Goal: Information Seeking & Learning: Learn about a topic

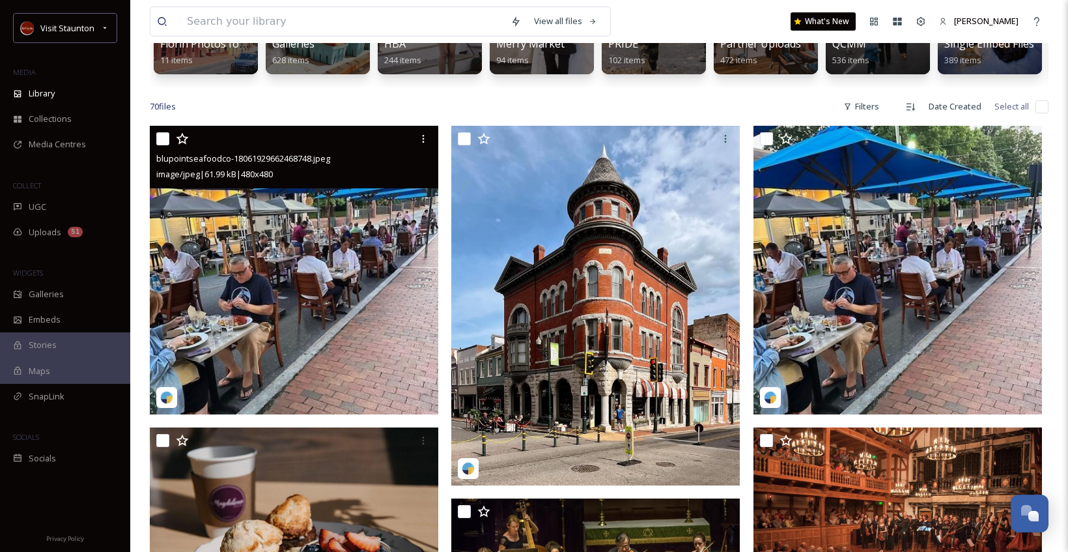
scroll to position [391, 0]
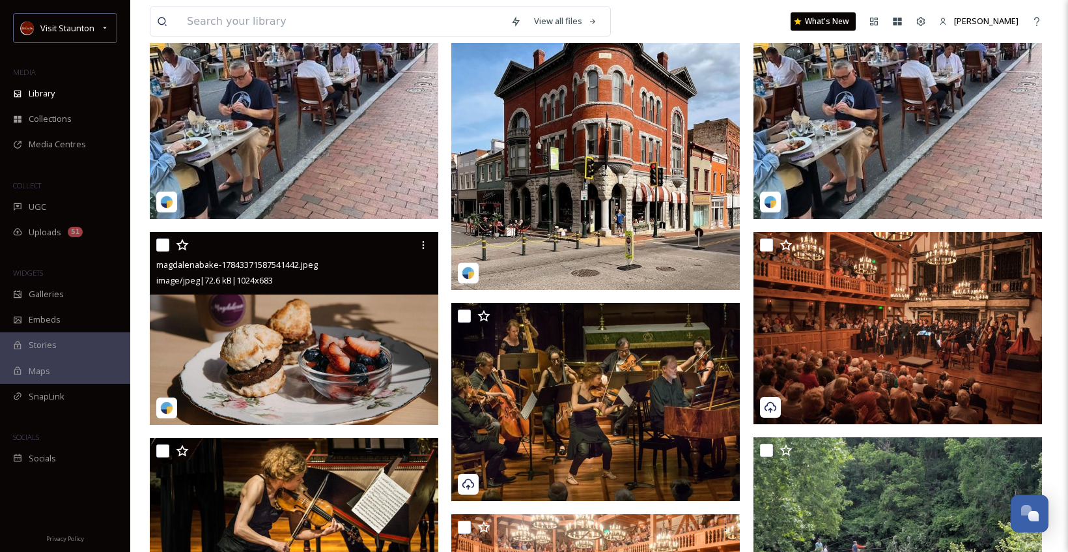
click at [368, 356] on img at bounding box center [294, 328] width 289 height 193
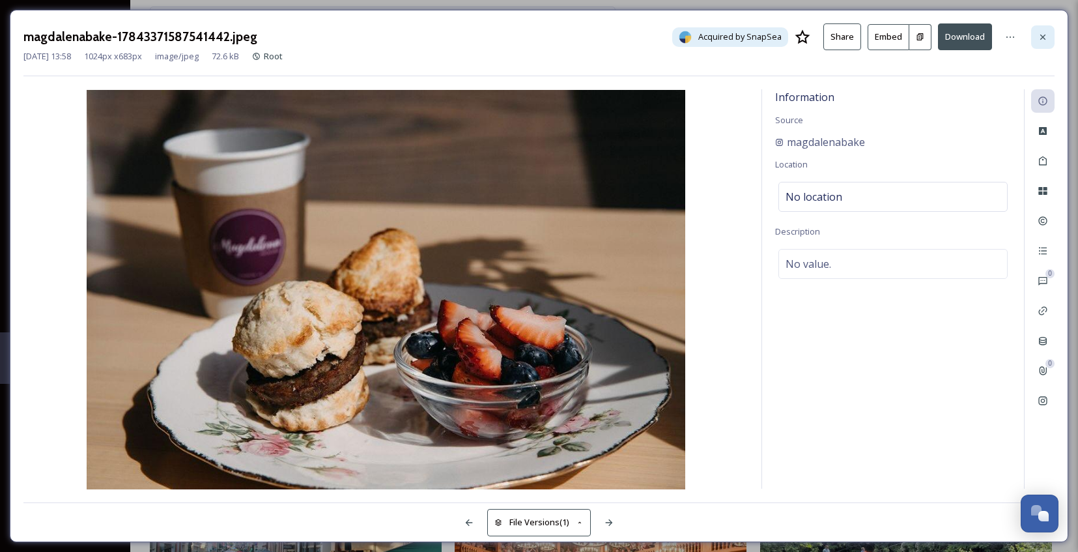
click at [1044, 30] on div at bounding box center [1042, 36] width 23 height 23
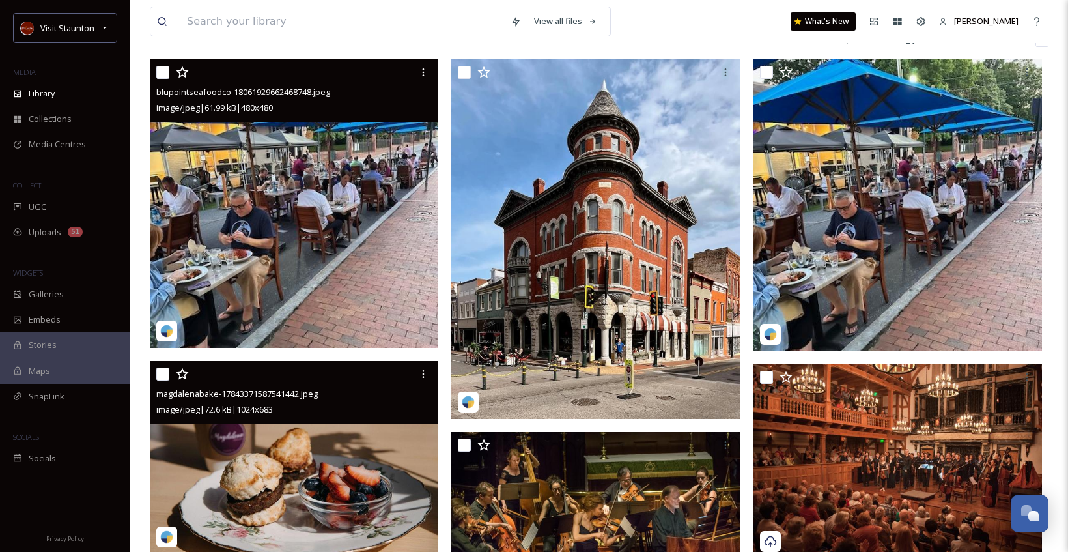
scroll to position [261, 0]
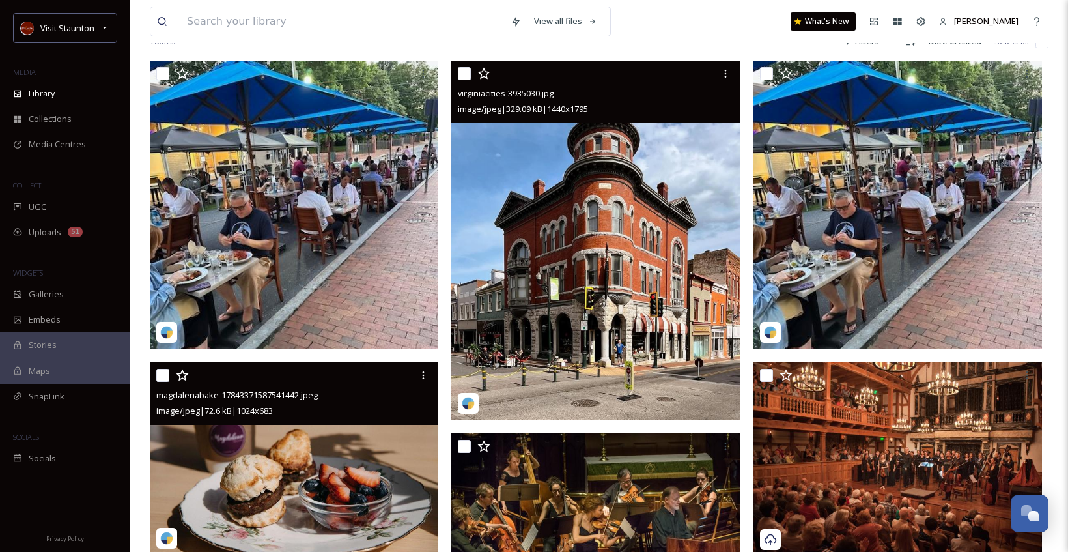
click at [638, 228] on img at bounding box center [595, 241] width 289 height 360
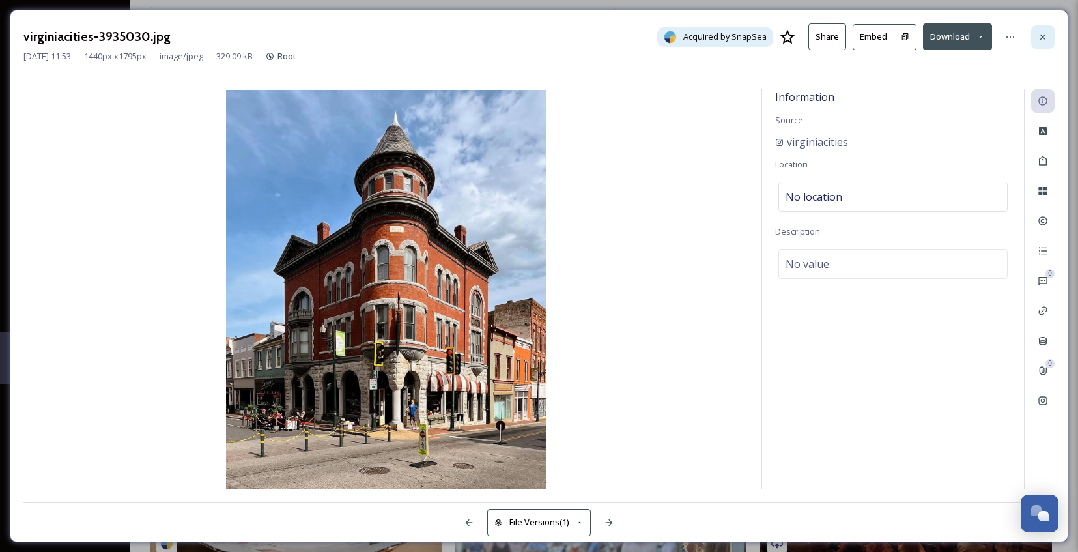
click at [1045, 30] on div at bounding box center [1042, 36] width 23 height 23
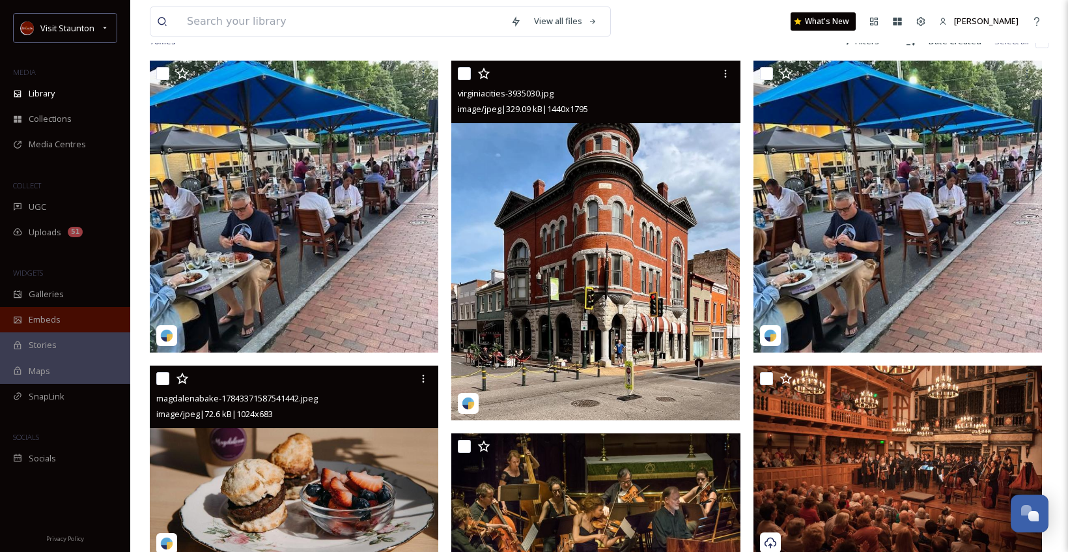
click at [33, 308] on div "Embeds" at bounding box center [65, 319] width 130 height 25
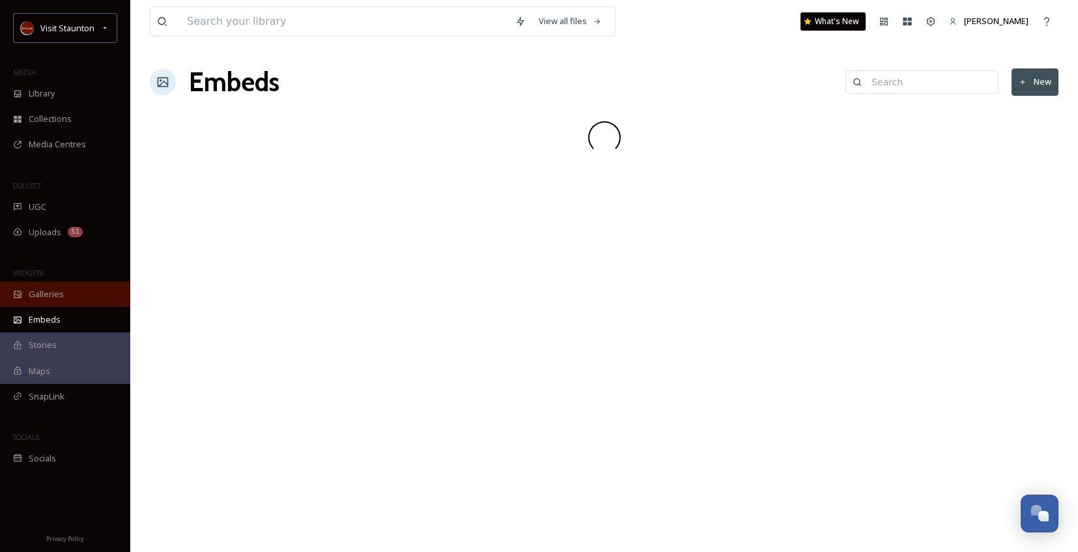
click at [39, 295] on span "Galleries" at bounding box center [46, 294] width 35 height 12
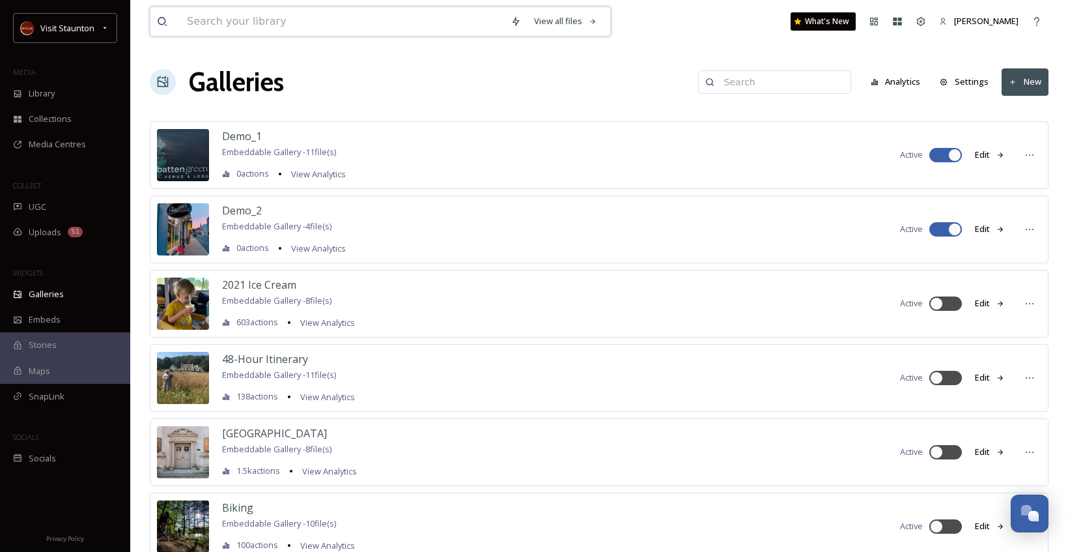
click at [386, 21] on input at bounding box center [342, 21] width 324 height 29
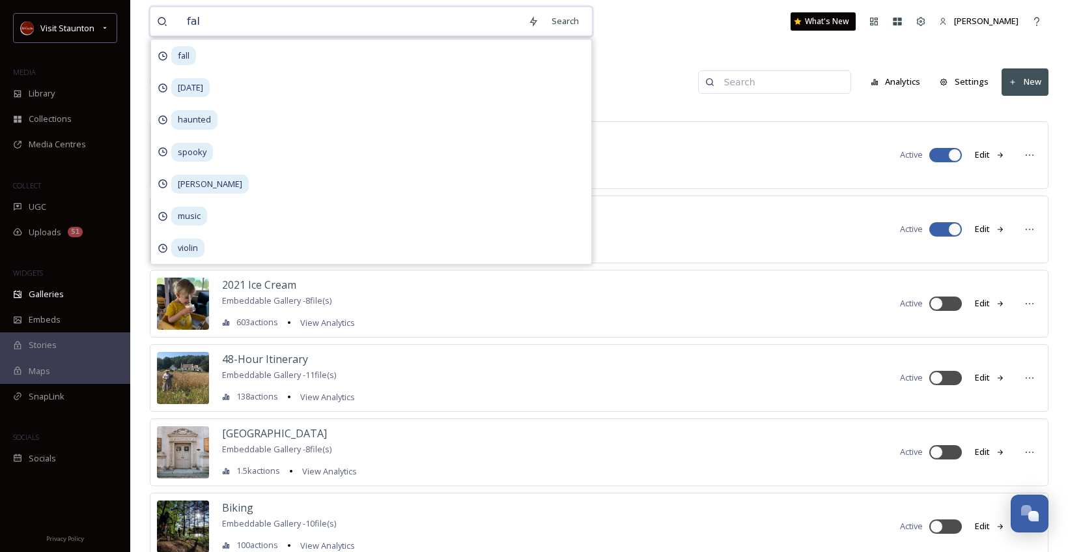
type input "fall"
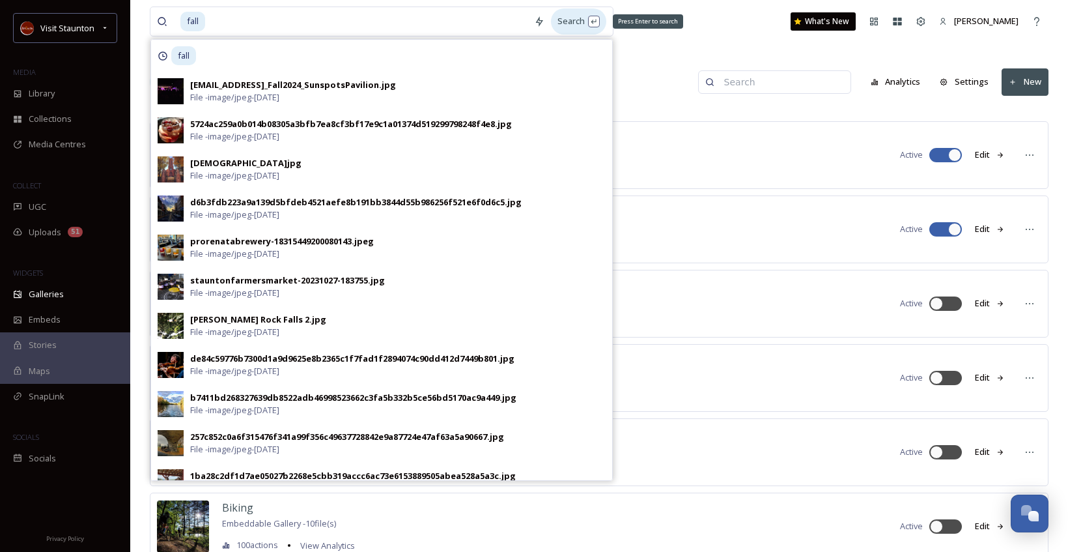
click at [569, 27] on div "Search Press Enter to search" at bounding box center [578, 20] width 55 height 25
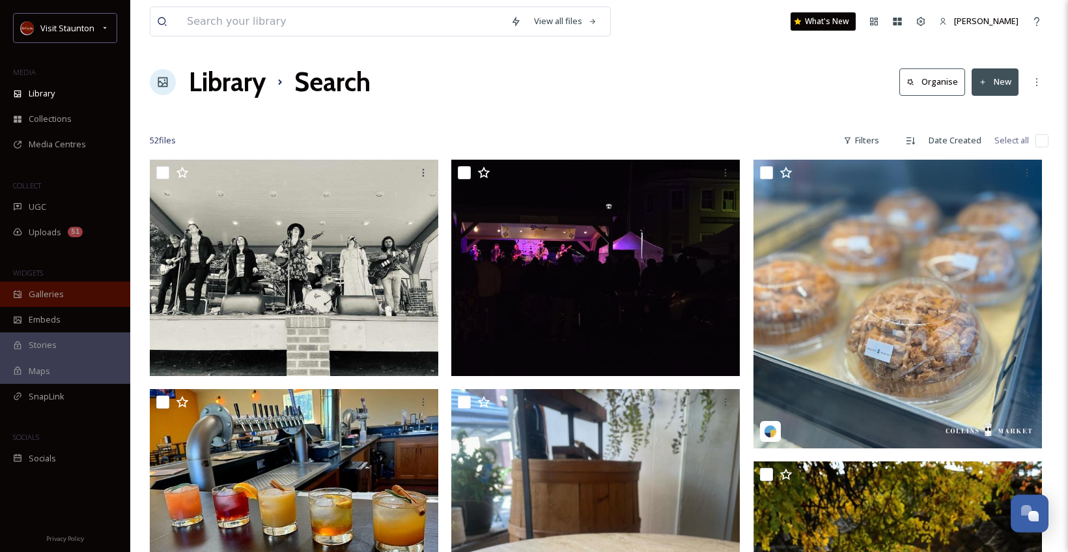
click at [64, 299] on div "Galleries" at bounding box center [65, 293] width 130 height 25
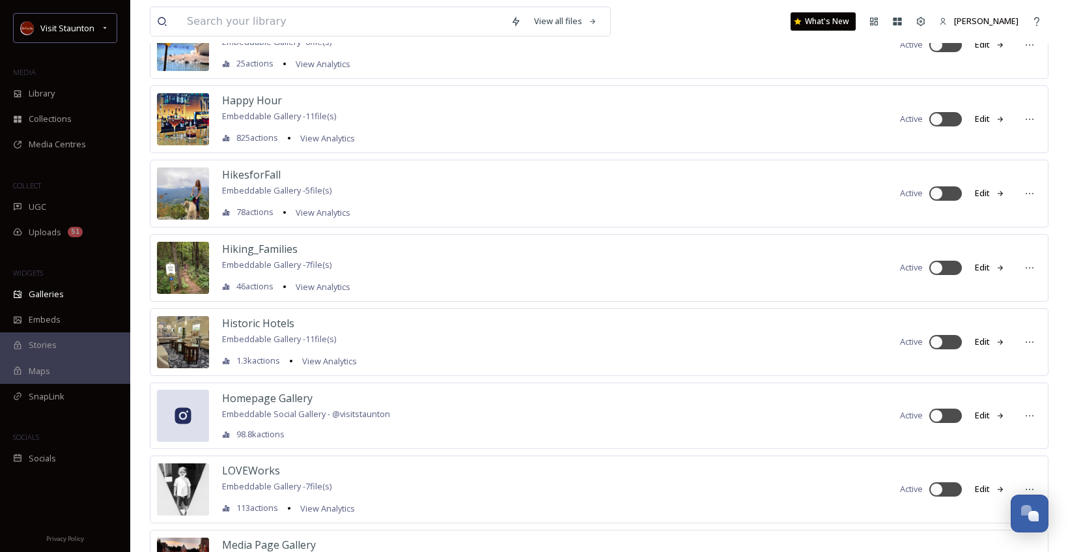
scroll to position [2345, 0]
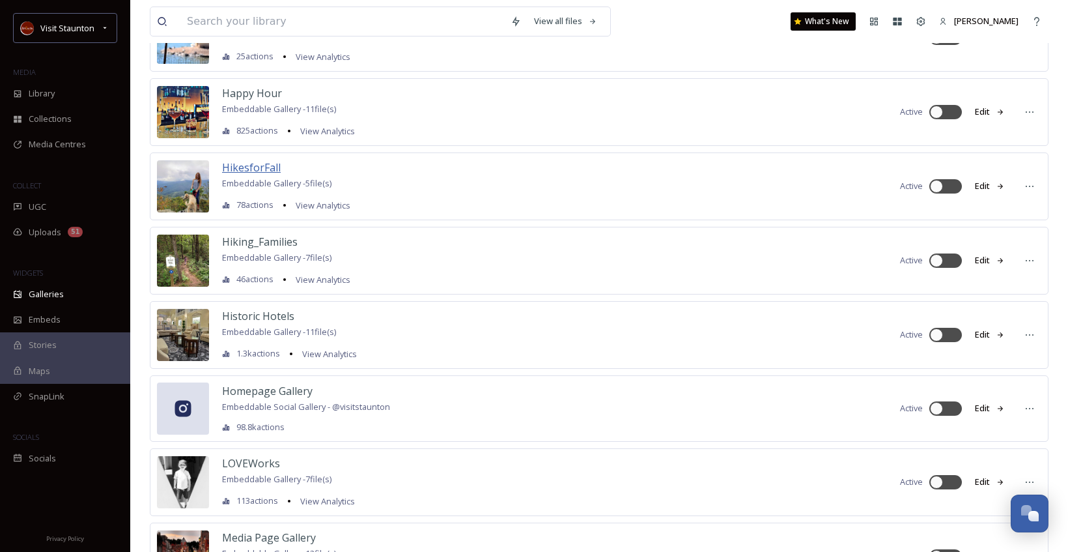
click at [251, 165] on span "HikesforFall" at bounding box center [251, 167] width 59 height 14
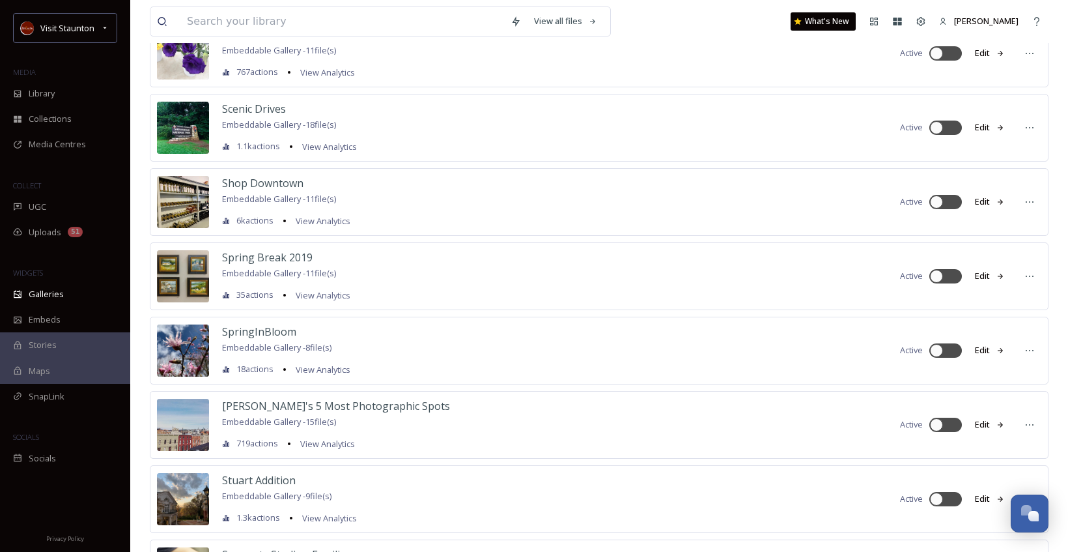
scroll to position [3464, 0]
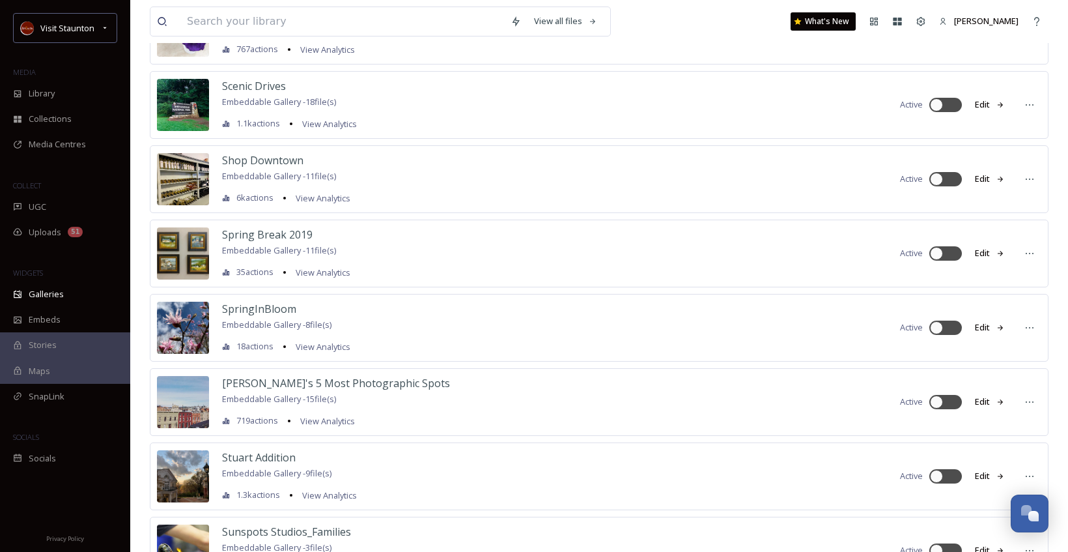
drag, startPoint x: 257, startPoint y: 85, endPoint x: 617, endPoint y: 109, distance: 361.0
click at [617, 109] on div "Scenic Drives Embeddable Gallery - 18 file(s) 1.1k actions View Analytics Activ…" at bounding box center [599, 105] width 899 height 68
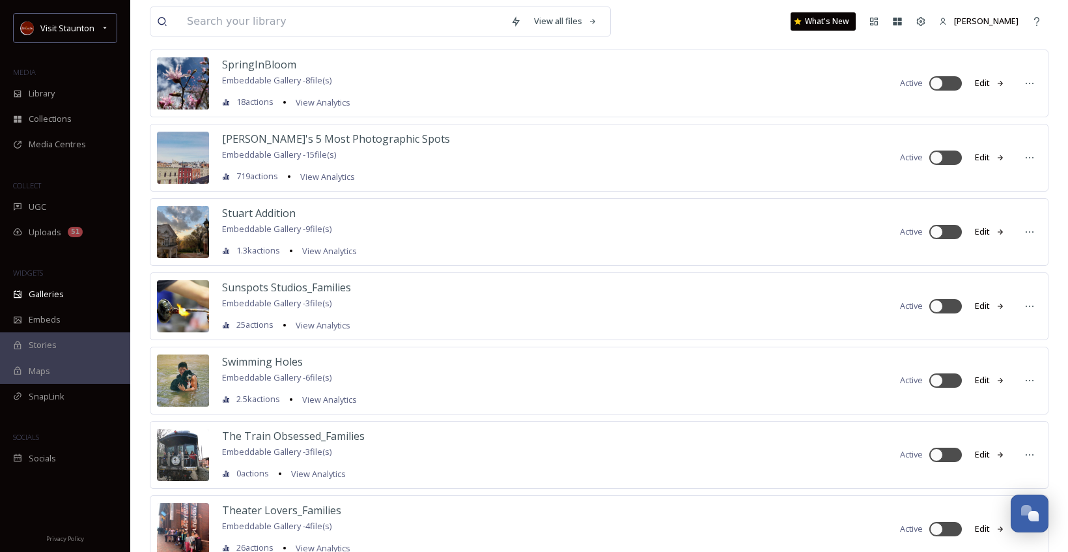
scroll to position [3725, 0]
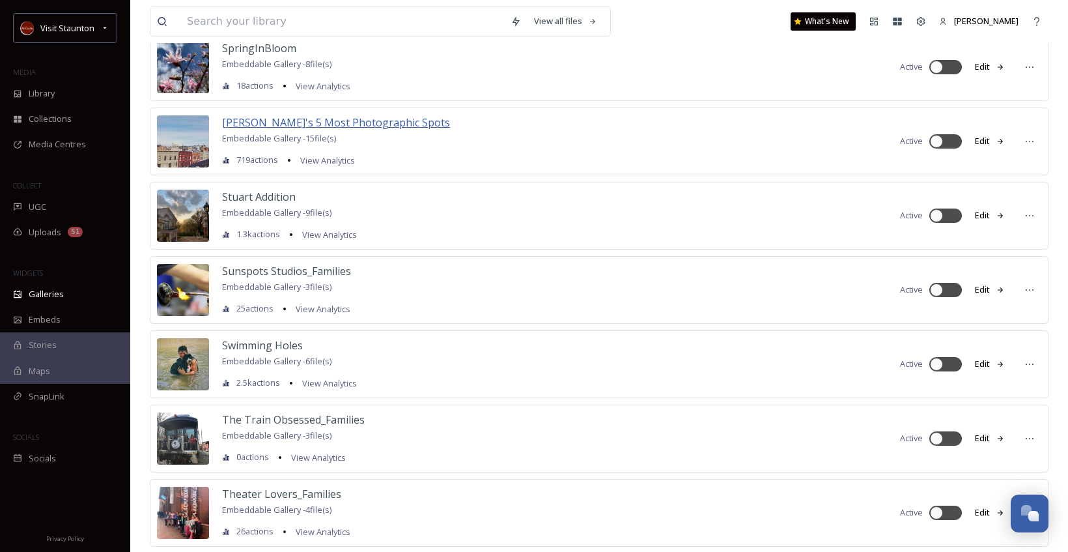
click at [373, 117] on span "[PERSON_NAME]'s 5 Most Photographic Spots" at bounding box center [336, 122] width 228 height 14
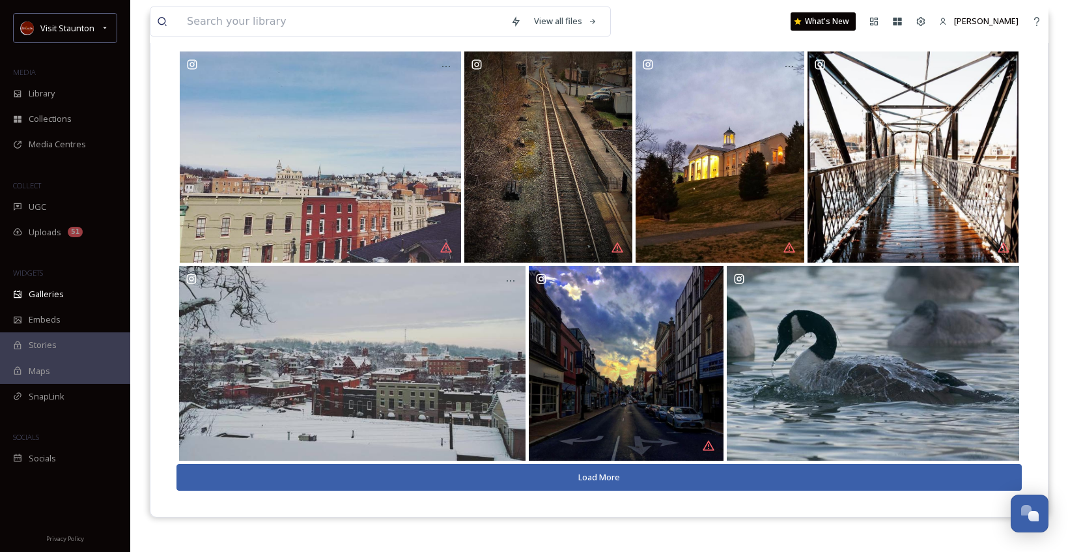
scroll to position [187, 0]
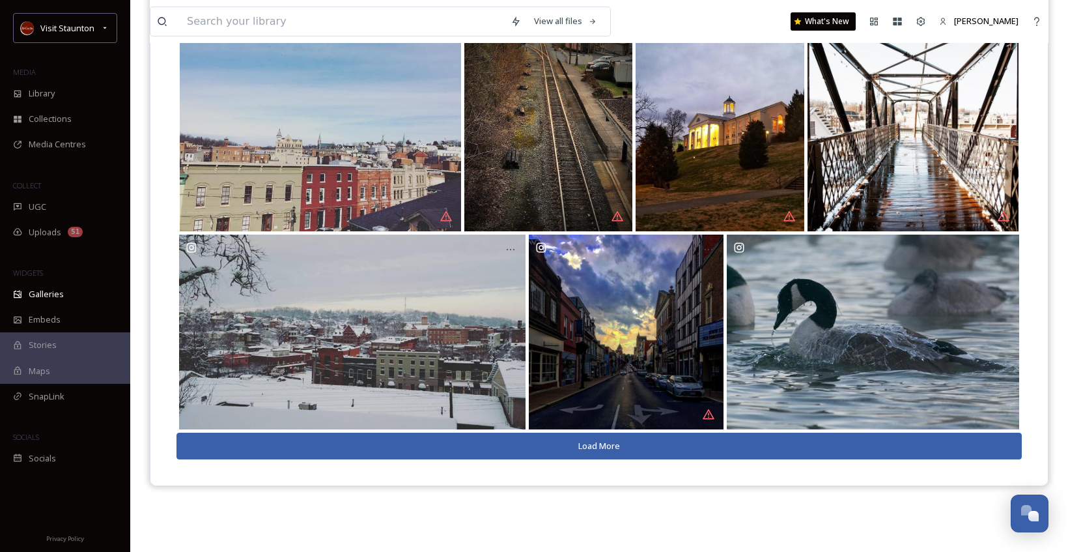
click at [580, 447] on button "Load More" at bounding box center [599, 445] width 845 height 27
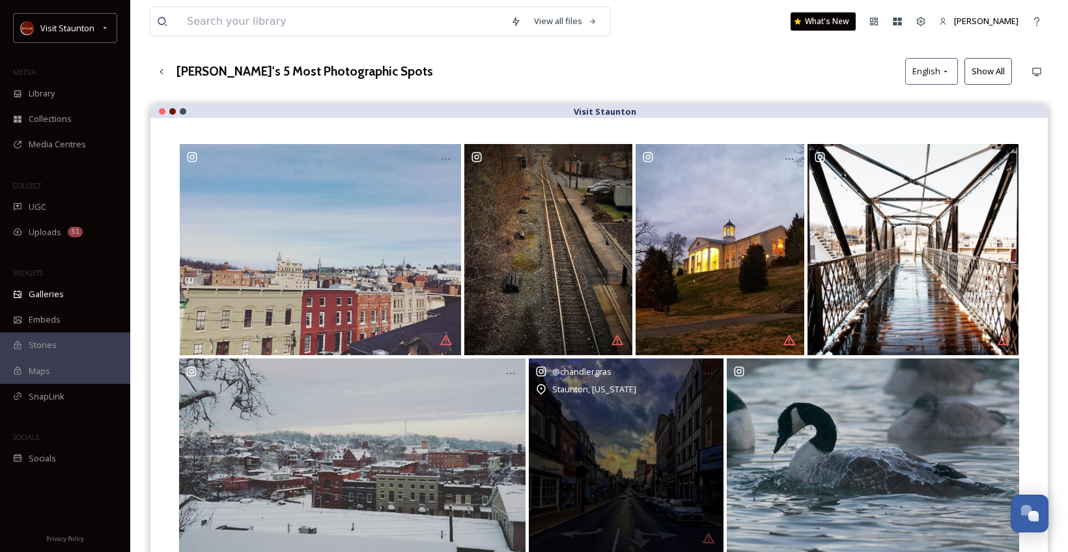
scroll to position [0, 0]
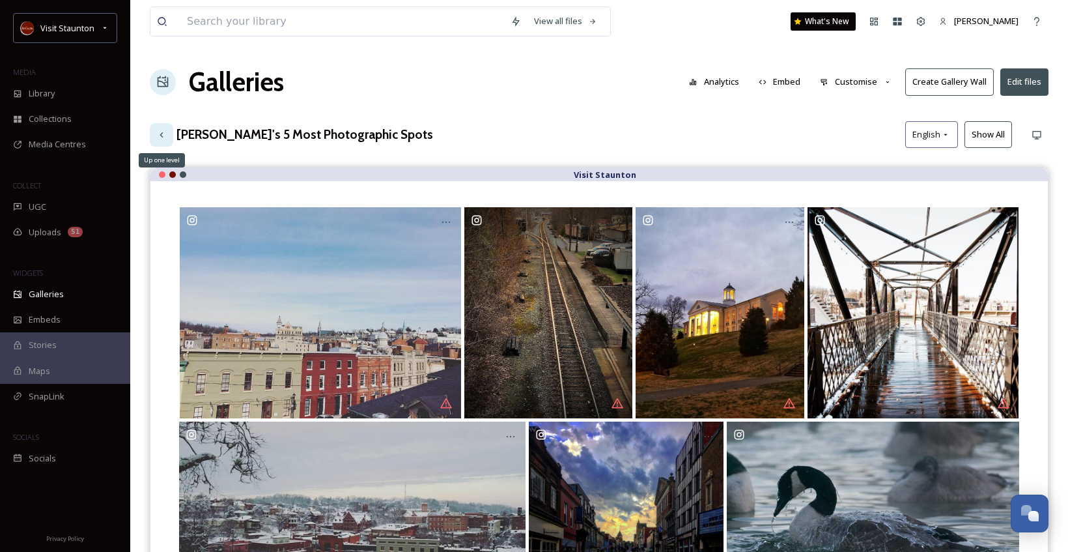
click at [163, 135] on icon at bounding box center [161, 135] width 10 height 10
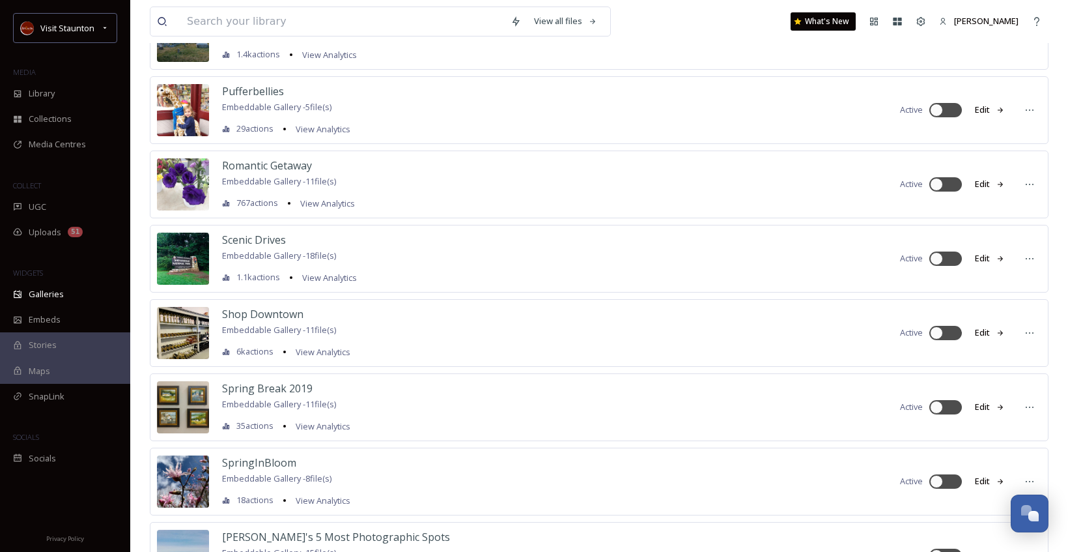
scroll to position [3235, 0]
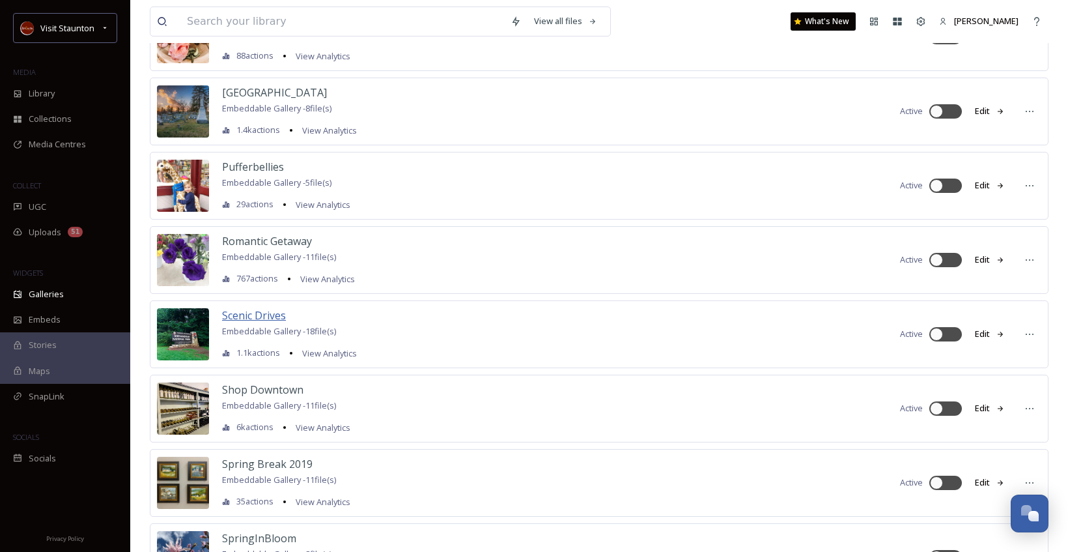
click at [268, 315] on span "Scenic Drives" at bounding box center [254, 315] width 64 height 14
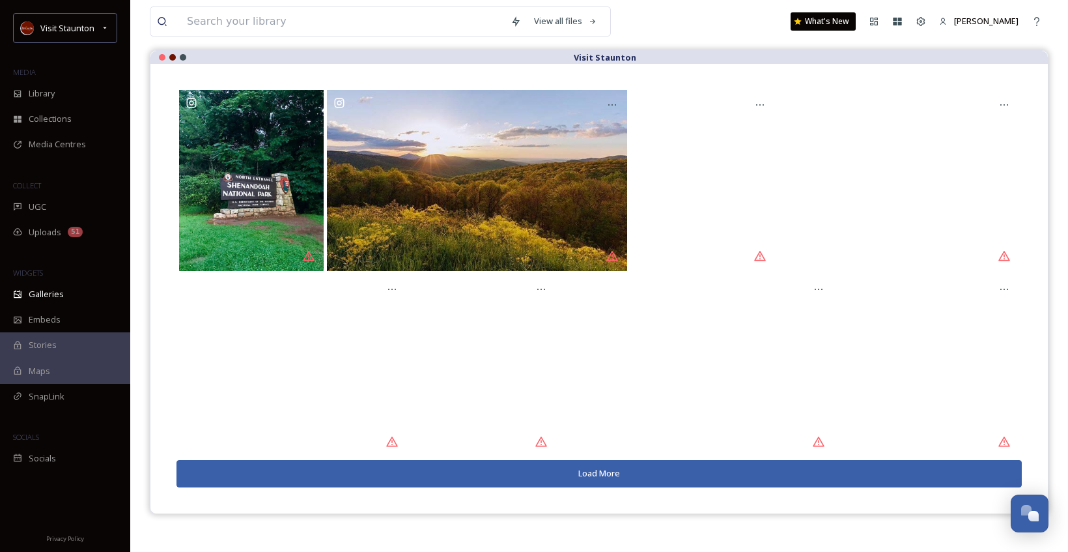
scroll to position [130, 0]
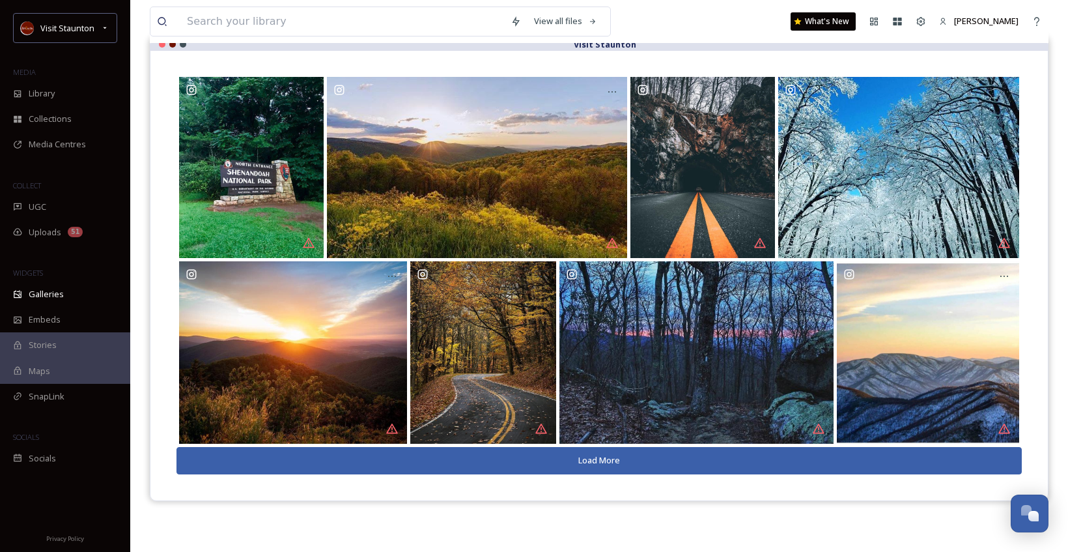
click at [582, 462] on button "Load More" at bounding box center [599, 460] width 845 height 27
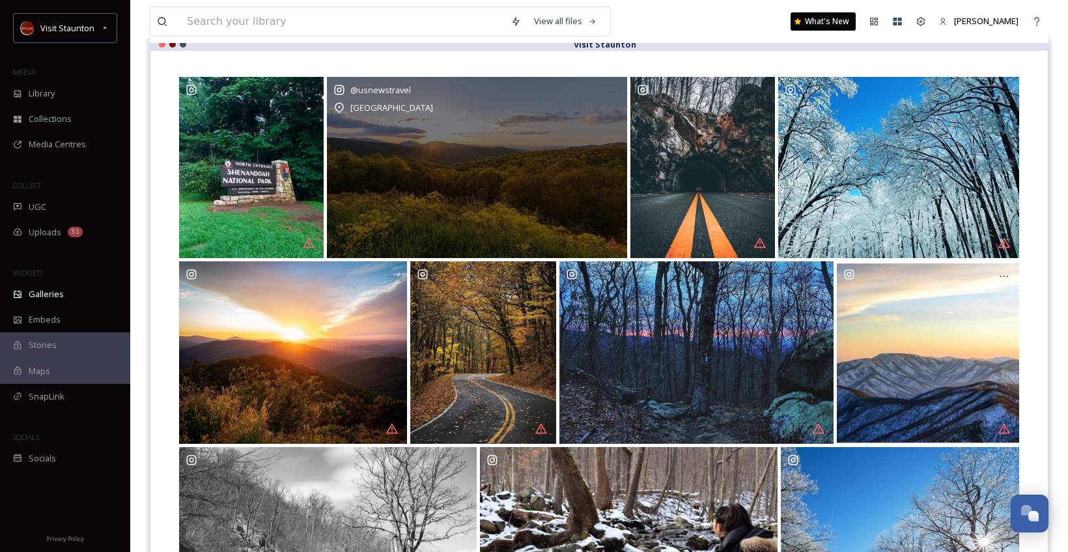
click at [477, 171] on div "@ usnewstravel [GEOGRAPHIC_DATA]" at bounding box center [477, 167] width 300 height 181
click at [534, 164] on div "@ usnewstravel [GEOGRAPHIC_DATA]" at bounding box center [477, 167] width 300 height 181
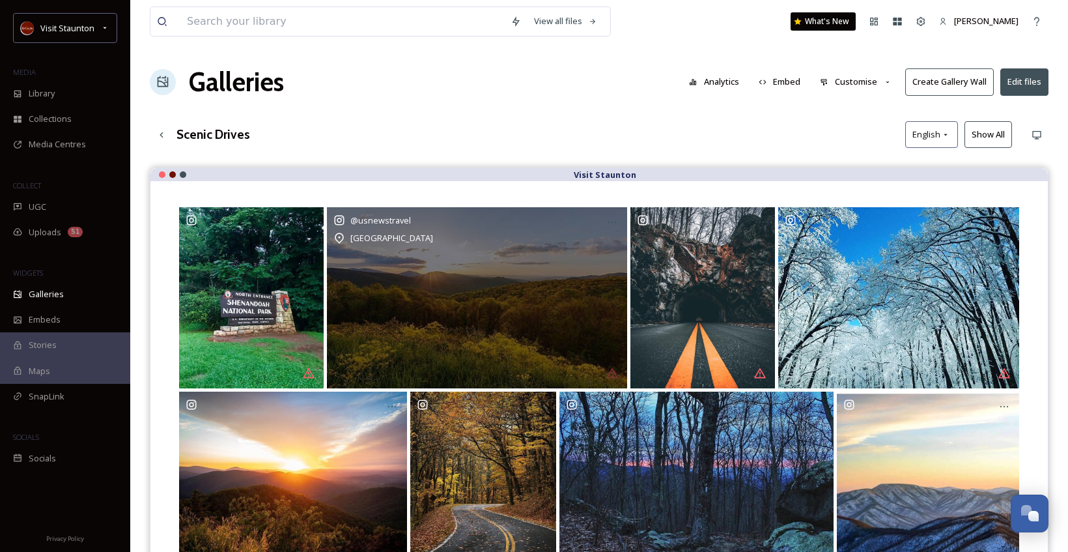
click at [414, 270] on div "@ usnewstravel [GEOGRAPHIC_DATA]" at bounding box center [477, 297] width 300 height 181
click at [524, 240] on div "[GEOGRAPHIC_DATA]" at bounding box center [476, 238] width 287 height 16
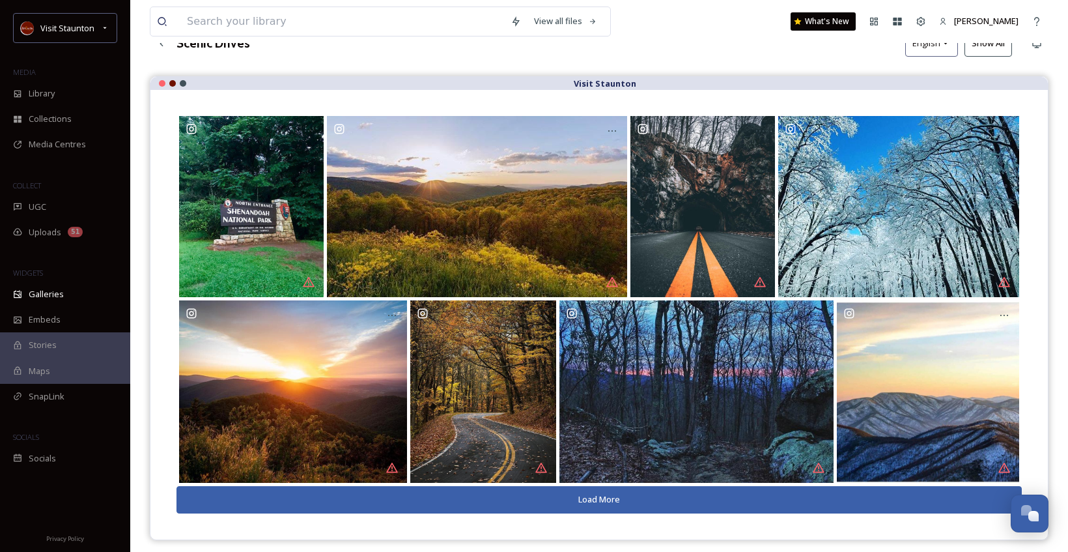
scroll to position [187, 0]
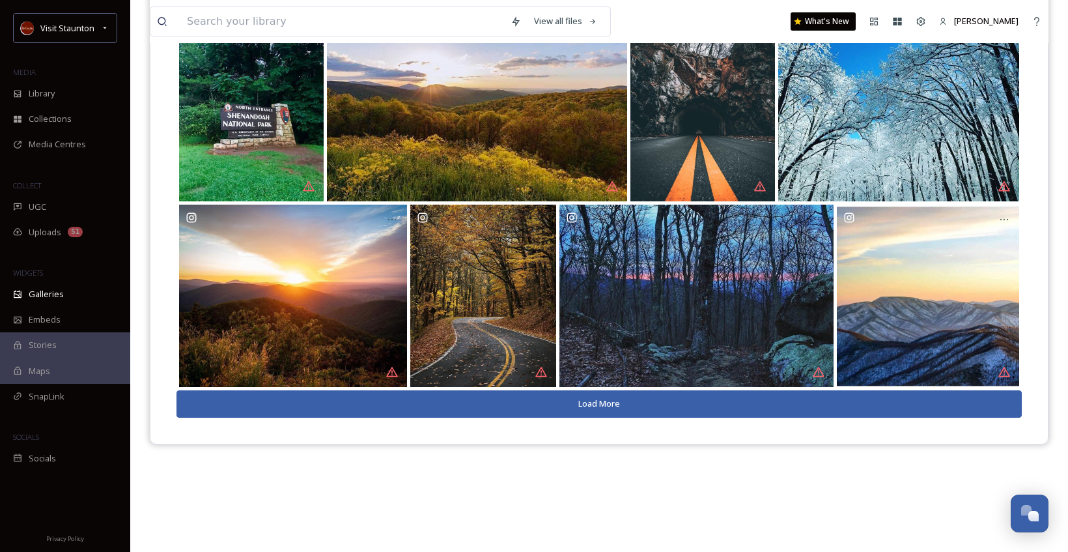
click at [582, 414] on button "Load More" at bounding box center [599, 403] width 845 height 27
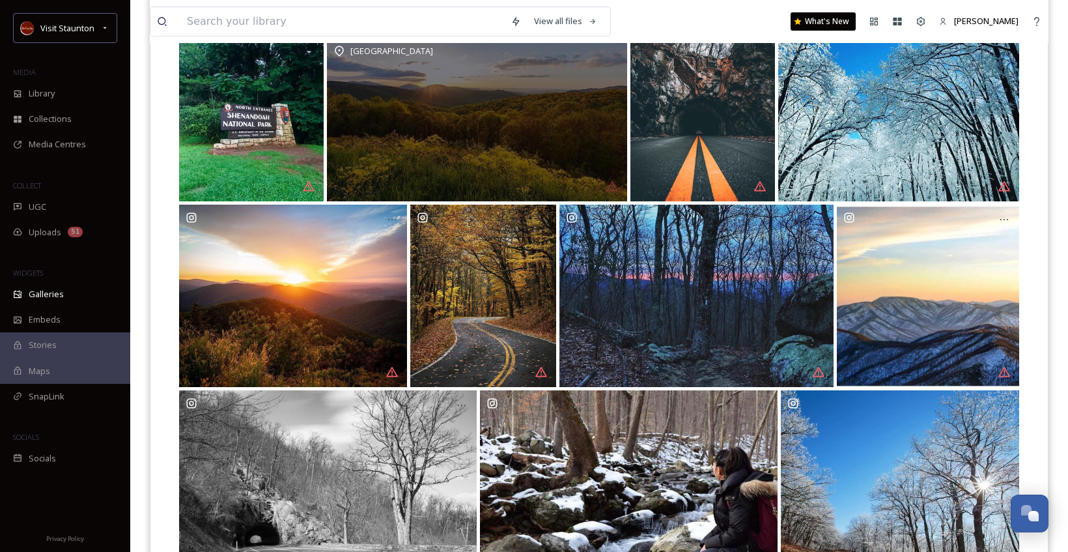
click at [482, 111] on div "@ usnewstravel [GEOGRAPHIC_DATA]" at bounding box center [477, 110] width 300 height 181
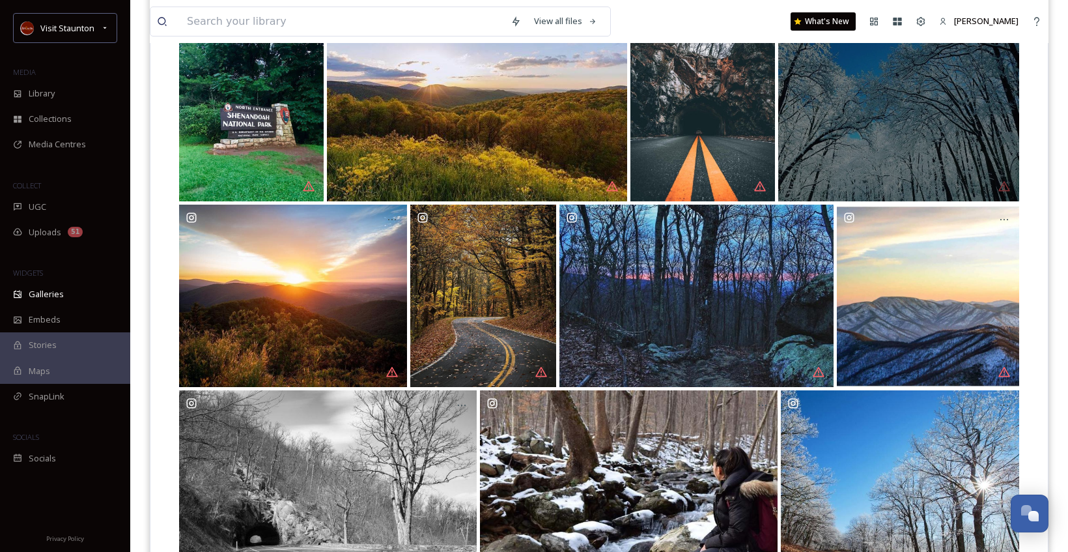
click at [918, 132] on div "@ travelerqiu" at bounding box center [898, 110] width 241 height 181
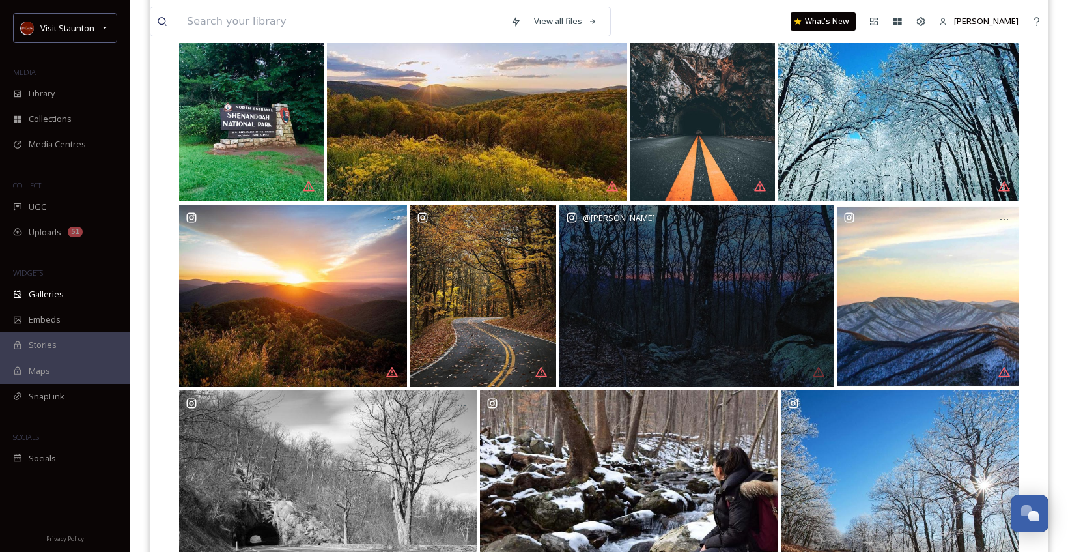
click at [740, 292] on div "@ [PERSON_NAME]" at bounding box center [696, 296] width 274 height 182
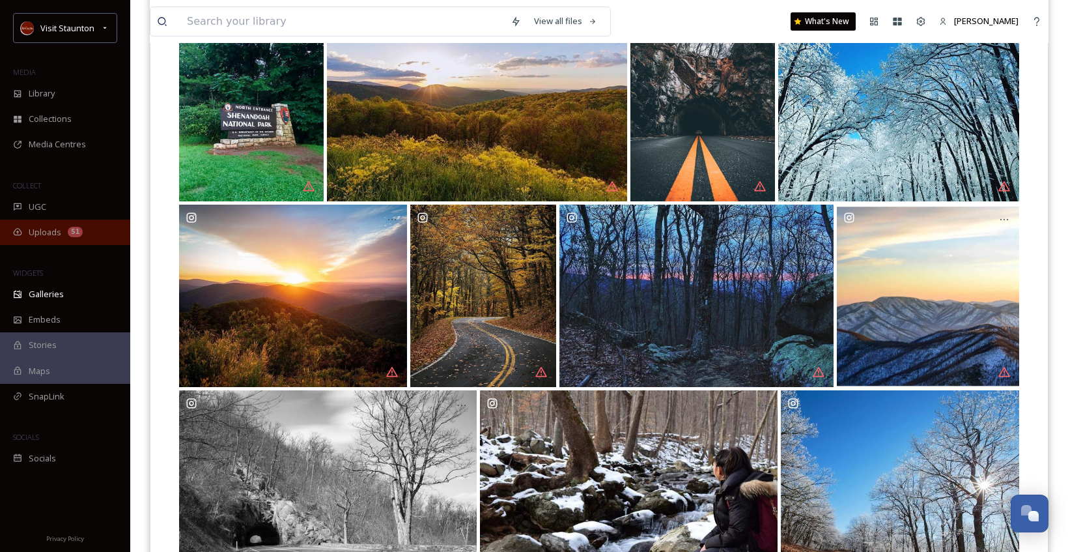
click at [56, 226] on span "Uploads" at bounding box center [45, 232] width 33 height 12
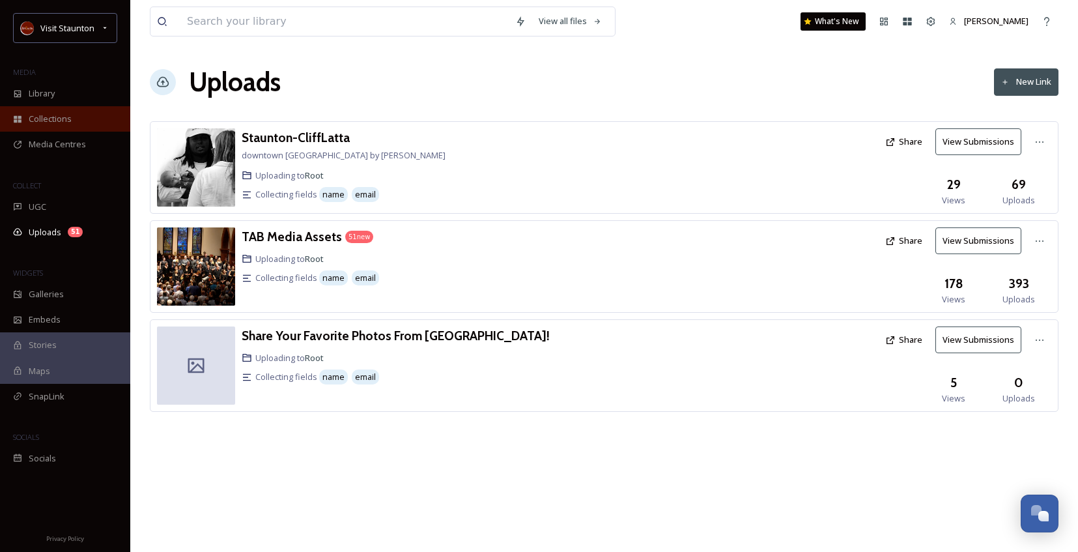
click at [64, 121] on span "Collections" at bounding box center [50, 119] width 43 height 12
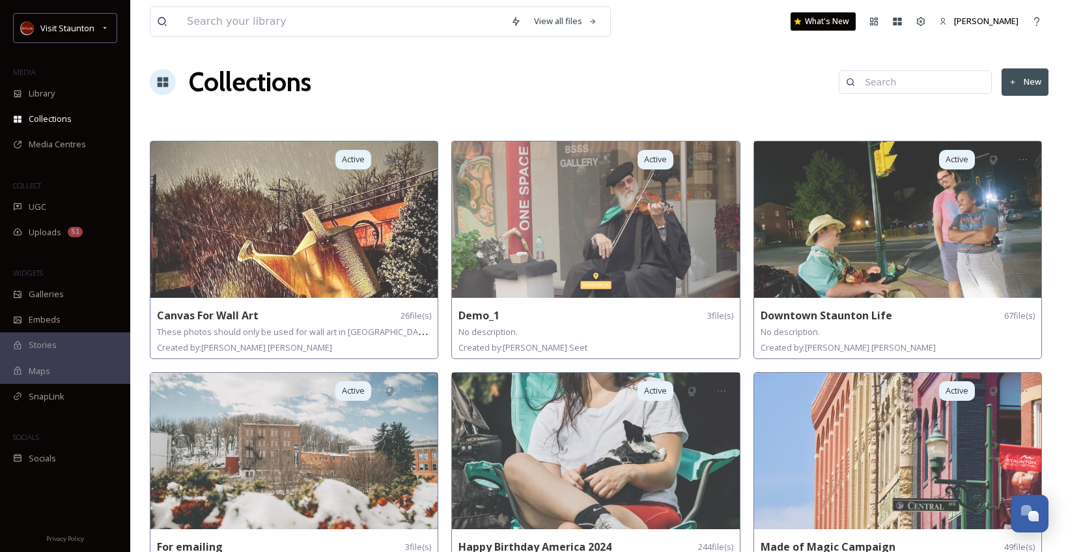
scroll to position [65, 0]
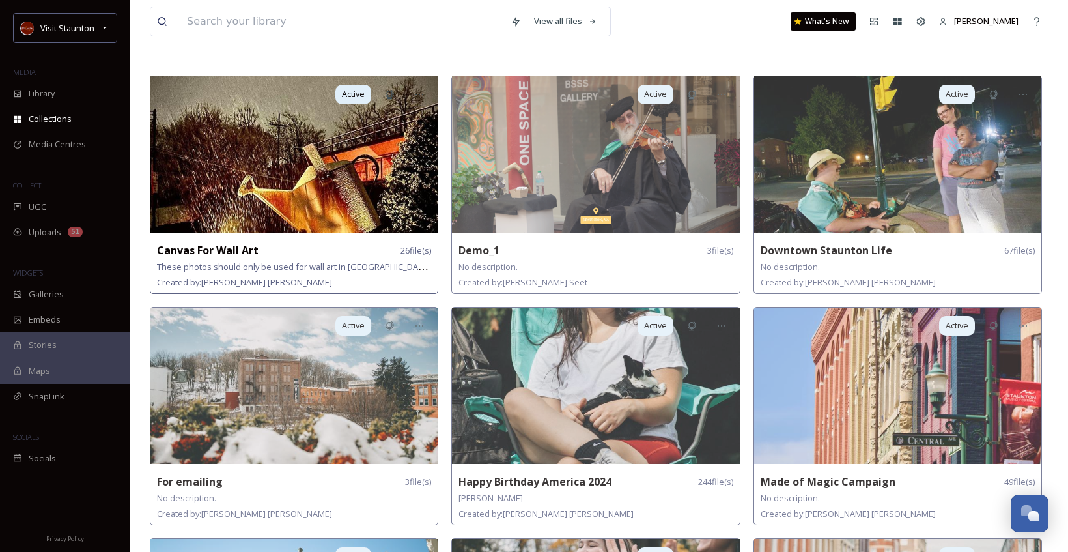
click at [357, 198] on img at bounding box center [293, 154] width 287 height 156
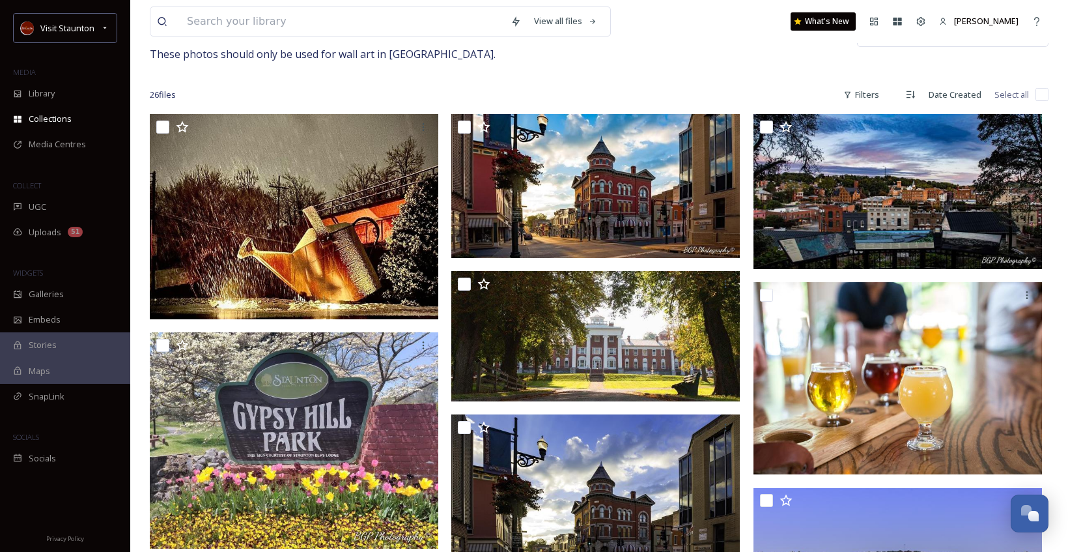
scroll to position [16, 0]
